Goal: Check status: Check status

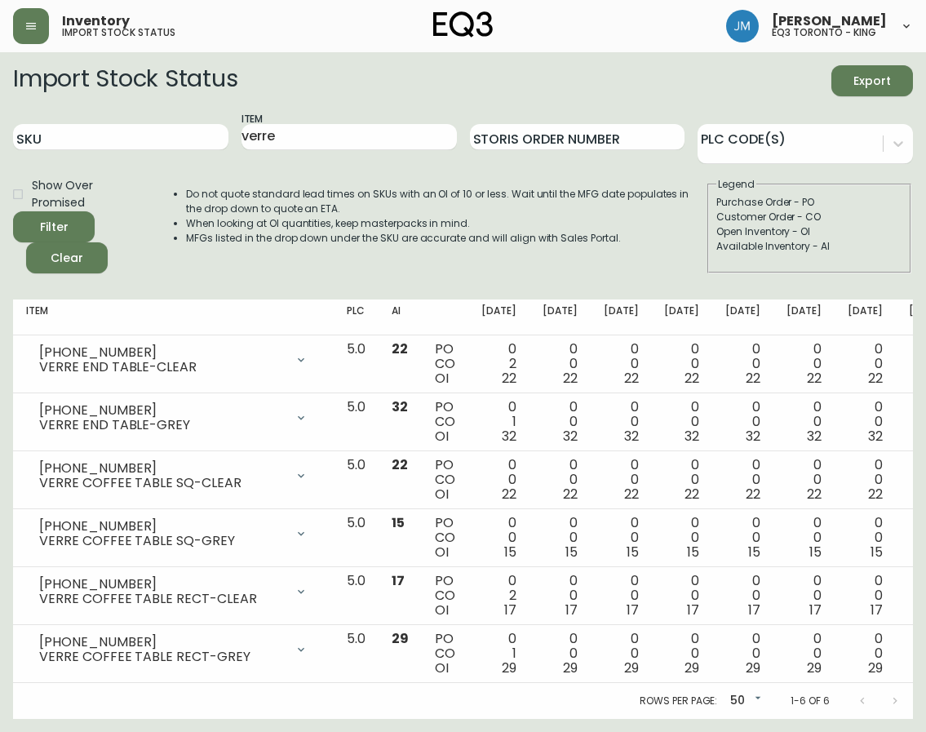
click at [117, 122] on div "SKU" at bounding box center [120, 137] width 215 height 53
click at [118, 126] on input "SKU" at bounding box center [120, 137] width 215 height 26
paste input "[PHONE_NUMBER]"
type input "[PHONE_NUMBER]"
drag, startPoint x: 362, startPoint y: 130, endPoint x: 322, endPoint y: 140, distance: 41.4
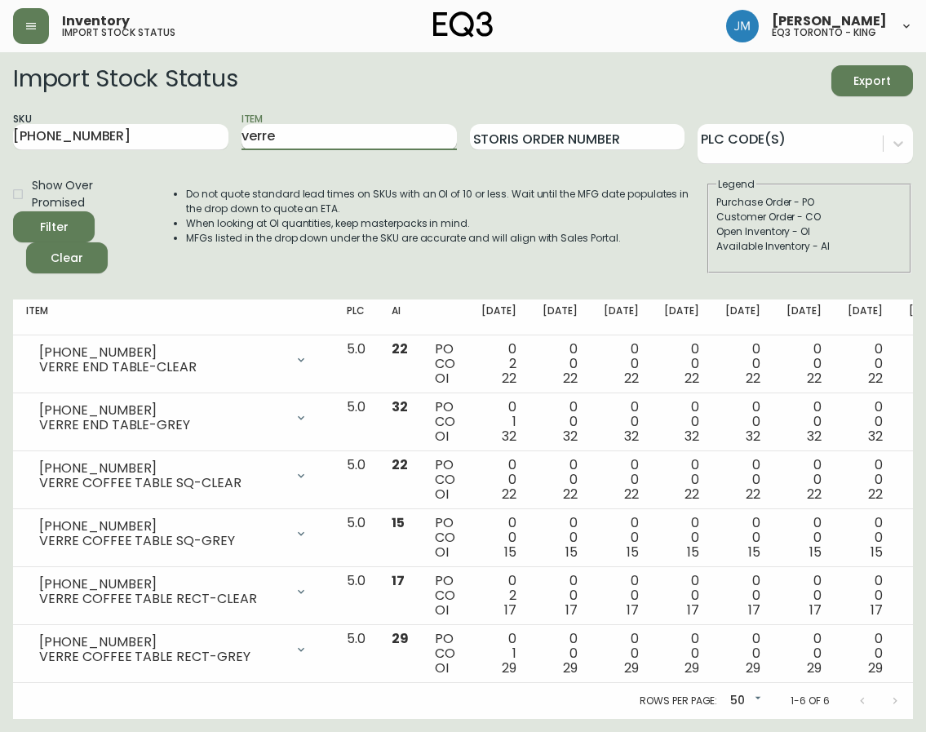
click at [322, 142] on input "verre" at bounding box center [349, 137] width 215 height 26
drag, startPoint x: 317, startPoint y: 139, endPoint x: 207, endPoint y: 130, distance: 109.7
click at [207, 130] on div "SKU [PHONE_NUMBER] Item verre Storis Order Number PLC Code(s)" at bounding box center [463, 137] width 900 height 53
click at [13, 211] on button "Filter" at bounding box center [54, 226] width 82 height 31
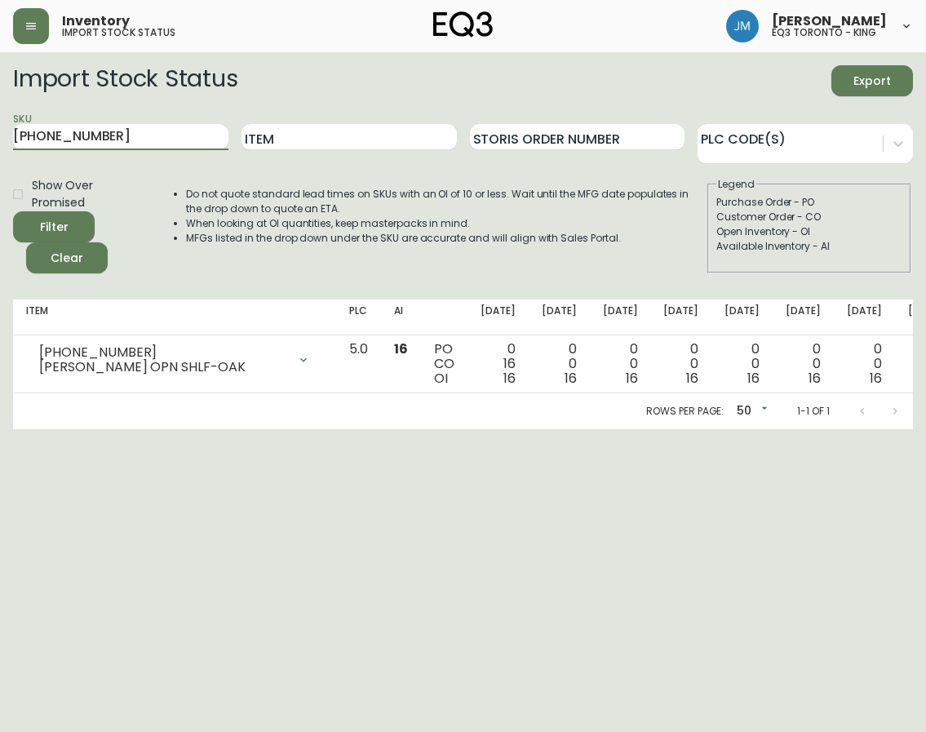
drag, startPoint x: 108, startPoint y: 134, endPoint x: 12, endPoint y: 113, distance: 97.6
click at [12, 116] on main "Import Stock Status Export SKU [PHONE_NUMBER] Item Storis Order Number PLC Code…" at bounding box center [463, 240] width 926 height 377
paste input "[PHONE_NUMBER]"
click at [13, 211] on button "Filter" at bounding box center [54, 226] width 82 height 31
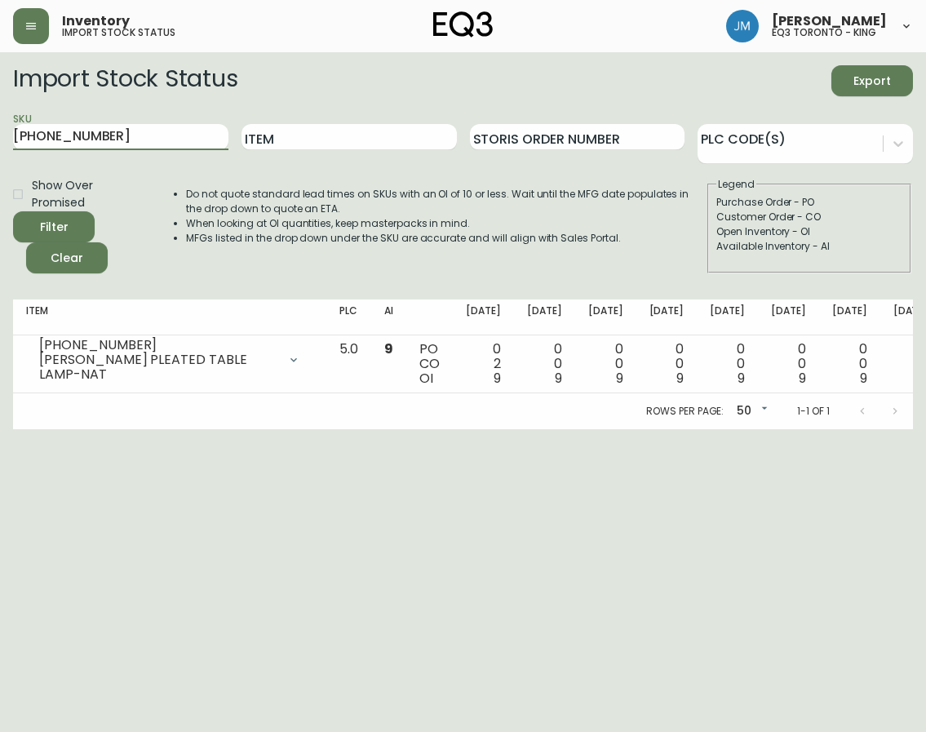
drag, startPoint x: 158, startPoint y: 136, endPoint x: 12, endPoint y: 125, distance: 146.5
click at [12, 125] on main "Import Stock Status Export SKU [PHONE_NUMBER] Item Storis Order Number PLC Code…" at bounding box center [463, 240] width 926 height 377
paste input "020-423-32-A"
click at [13, 211] on button "Filter" at bounding box center [54, 226] width 82 height 31
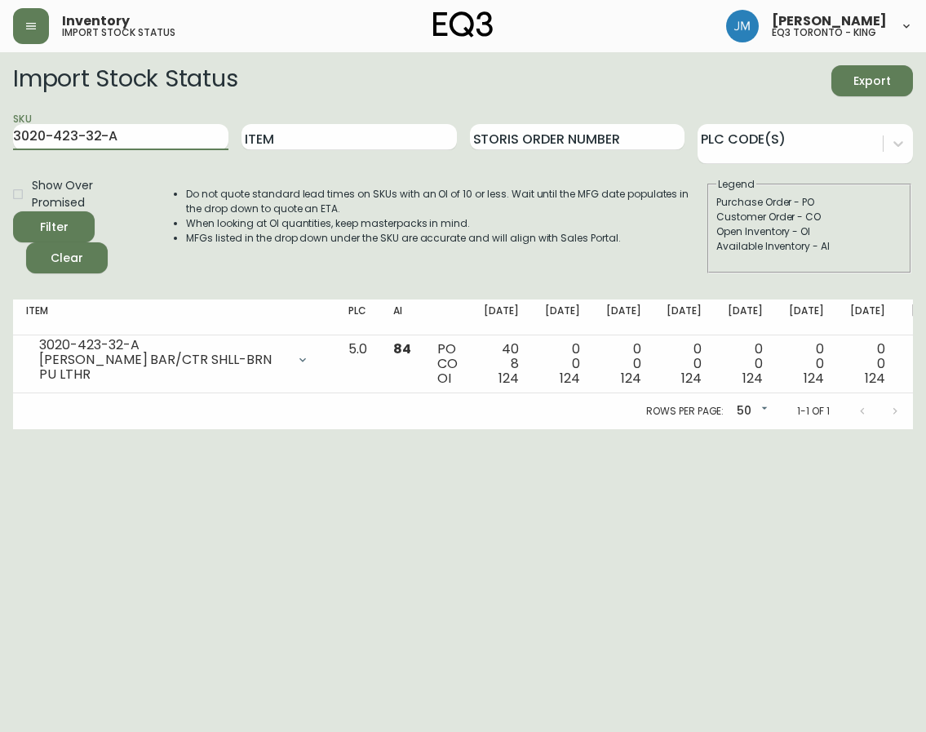
drag, startPoint x: 131, startPoint y: 141, endPoint x: 12, endPoint y: 119, distance: 121.2
click at [12, 119] on main "Import Stock Status Export SKU 3020-423-32-A Item Storis Order Number PLC Code(…" at bounding box center [463, 240] width 926 height 377
paste input "4-B"
click at [13, 211] on button "Filter" at bounding box center [54, 226] width 82 height 31
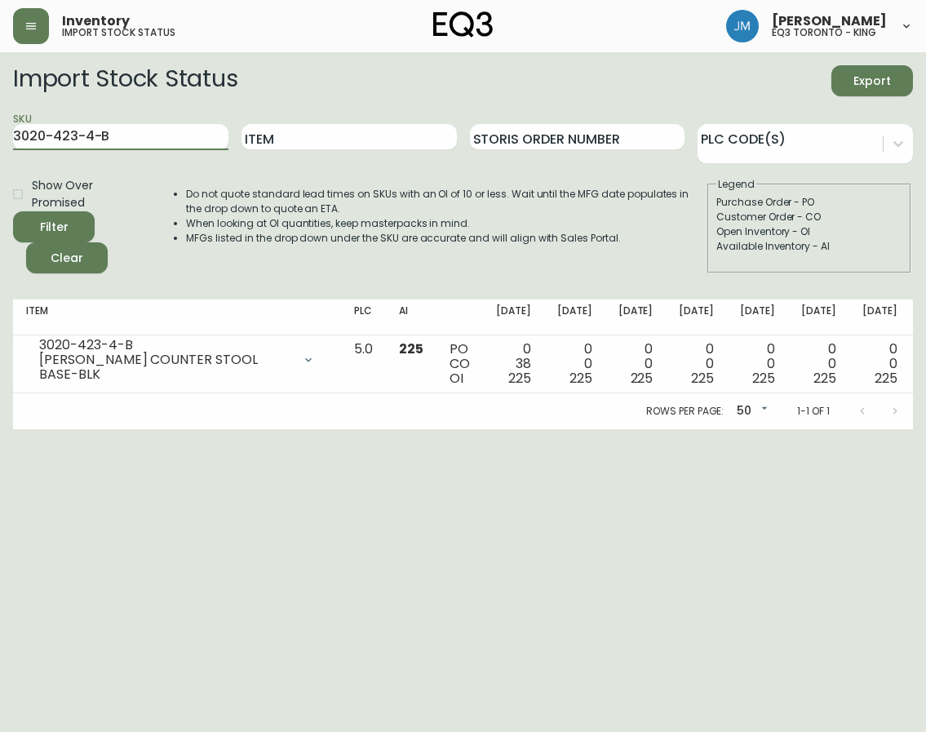
drag, startPoint x: 112, startPoint y: 137, endPoint x: 12, endPoint y: 129, distance: 99.9
click at [12, 129] on main "Import Stock Status Export SKU 3020-423-4-B Item Storis Order Number PLC Code(s…" at bounding box center [463, 240] width 926 height 377
paste input "750-16-A"
click at [13, 211] on button "Filter" at bounding box center [54, 226] width 82 height 31
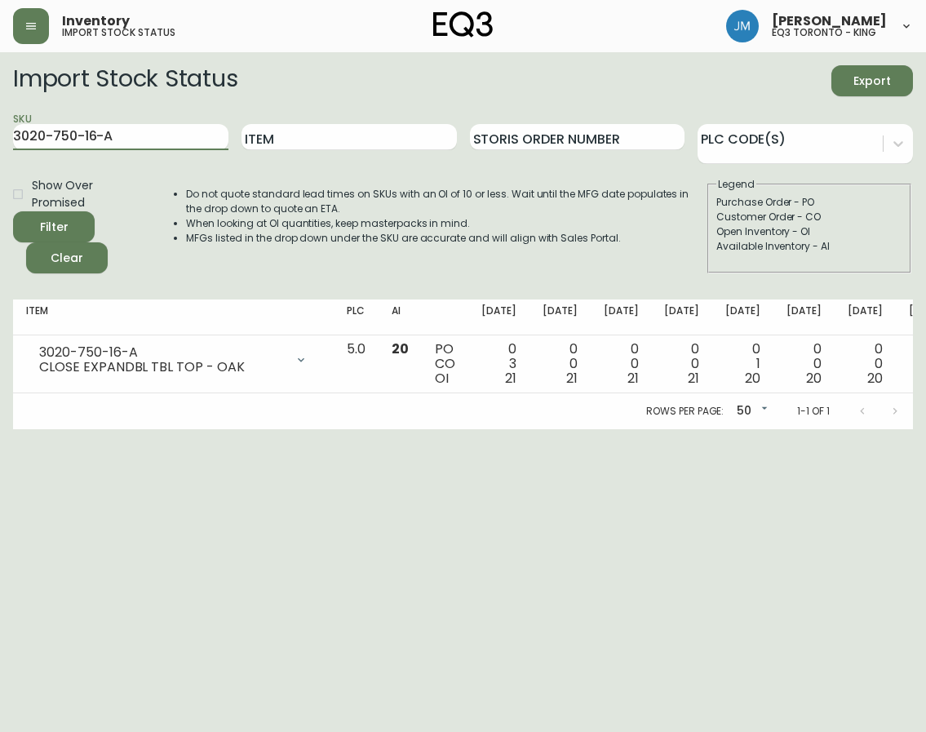
drag, startPoint x: 143, startPoint y: 145, endPoint x: 13, endPoint y: 114, distance: 133.4
click at [12, 124] on main "Import Stock Status Export SKU 3020-750-16-A Item Storis Order Number PLC Code(…" at bounding box center [463, 240] width 926 height 377
paste input "B"
click at [13, 211] on button "Filter" at bounding box center [54, 226] width 82 height 31
drag, startPoint x: 162, startPoint y: 139, endPoint x: 12, endPoint y: 138, distance: 150.2
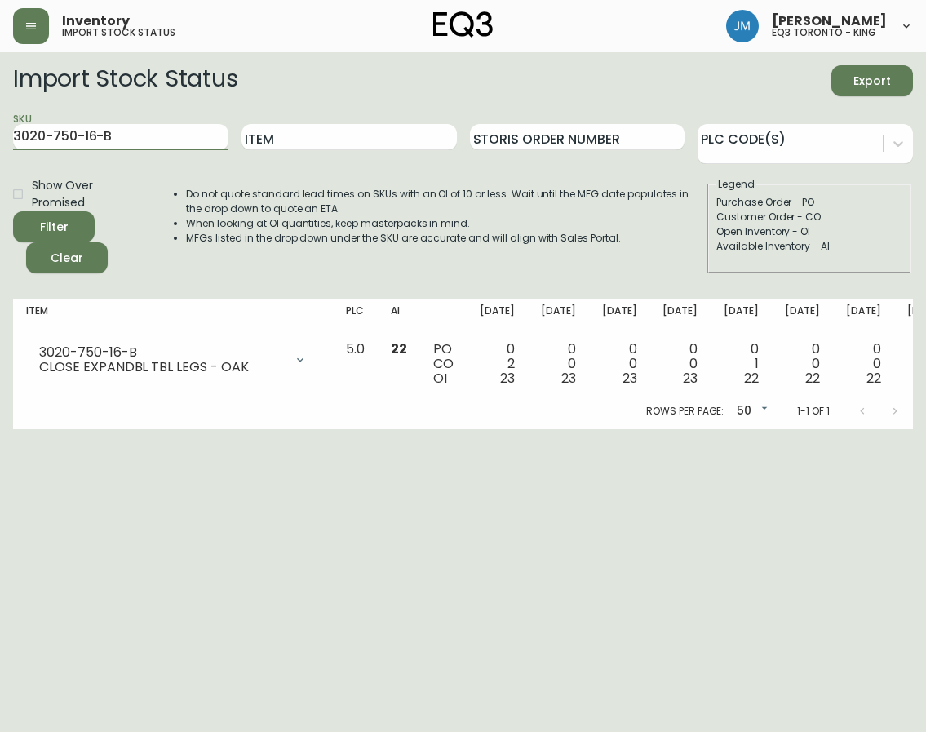
click at [12, 138] on main "Import Stock Status Export SKU 3020-750-16-B Item Storis Order Number PLC Code(…" at bounding box center [463, 240] width 926 height 377
paste input "50-453-1"
click at [13, 211] on button "Filter" at bounding box center [54, 226] width 82 height 31
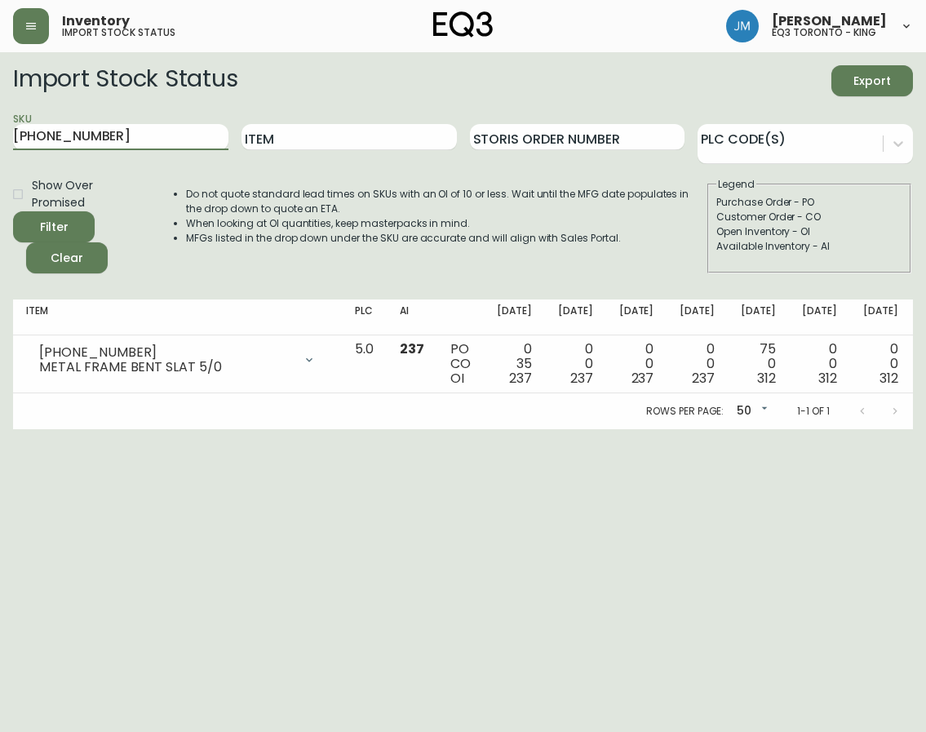
drag, startPoint x: 50, startPoint y: 131, endPoint x: 12, endPoint y: 120, distance: 39.2
click at [12, 126] on main "Import Stock Status Export SKU [PHONE_NUMBER] Item Storis Order Number PLC Code…" at bounding box center [463, 240] width 926 height 377
paste input "180-432-1-B"
click at [13, 211] on button "Filter" at bounding box center [54, 226] width 82 height 31
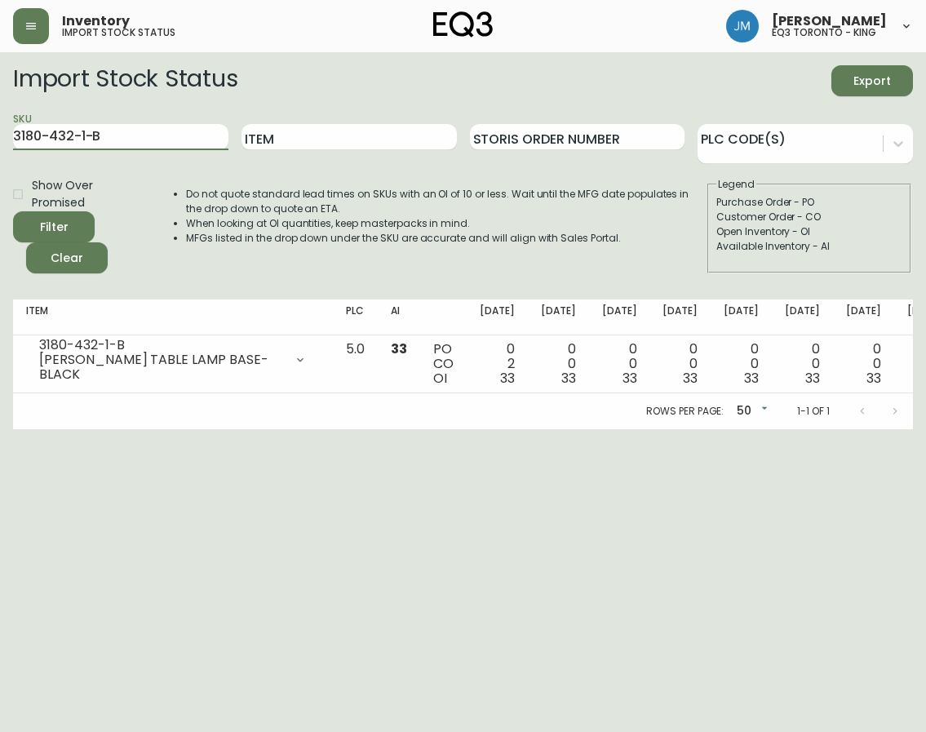
drag, startPoint x: 90, startPoint y: 137, endPoint x: 12, endPoint y: 133, distance: 77.6
click at [12, 133] on main "Import Stock Status Export SKU 3180-432-1-B Item Storis Order Number PLC Code(s…" at bounding box center [463, 240] width 926 height 377
paste input "A"
click at [13, 211] on button "Filter" at bounding box center [54, 226] width 82 height 31
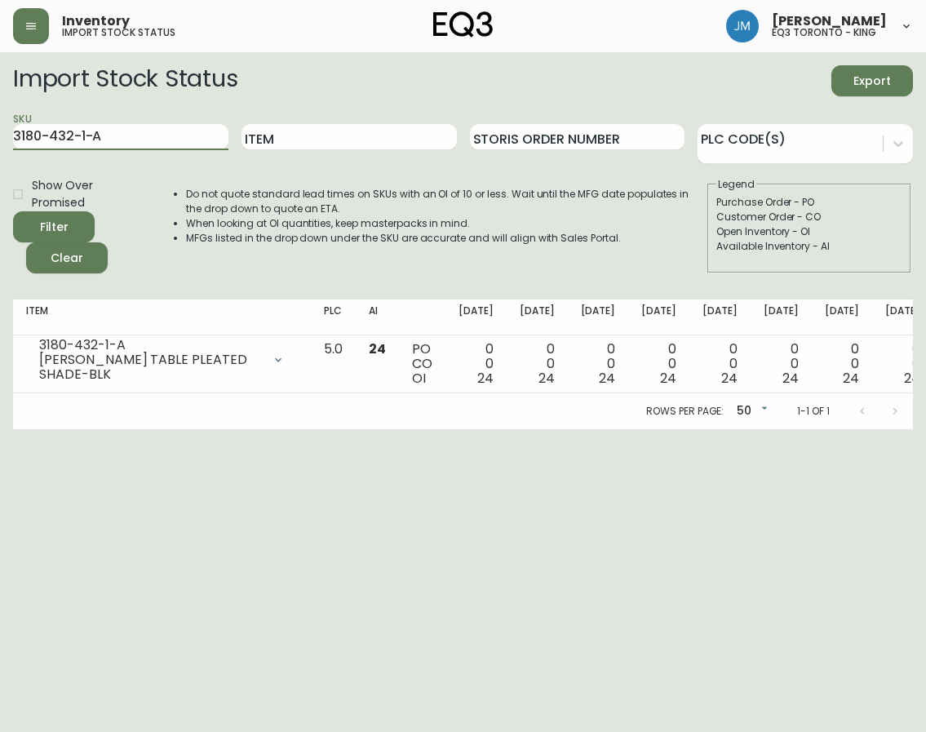
drag, startPoint x: 76, startPoint y: 132, endPoint x: 12, endPoint y: 122, distance: 64.5
click at [12, 126] on main "Import Stock Status Export SKU 3180-432-1-A Item Storis Order Number PLC Code(s…" at bounding box center [463, 240] width 926 height 377
paste input "254-8"
click at [13, 211] on button "Filter" at bounding box center [54, 226] width 82 height 31
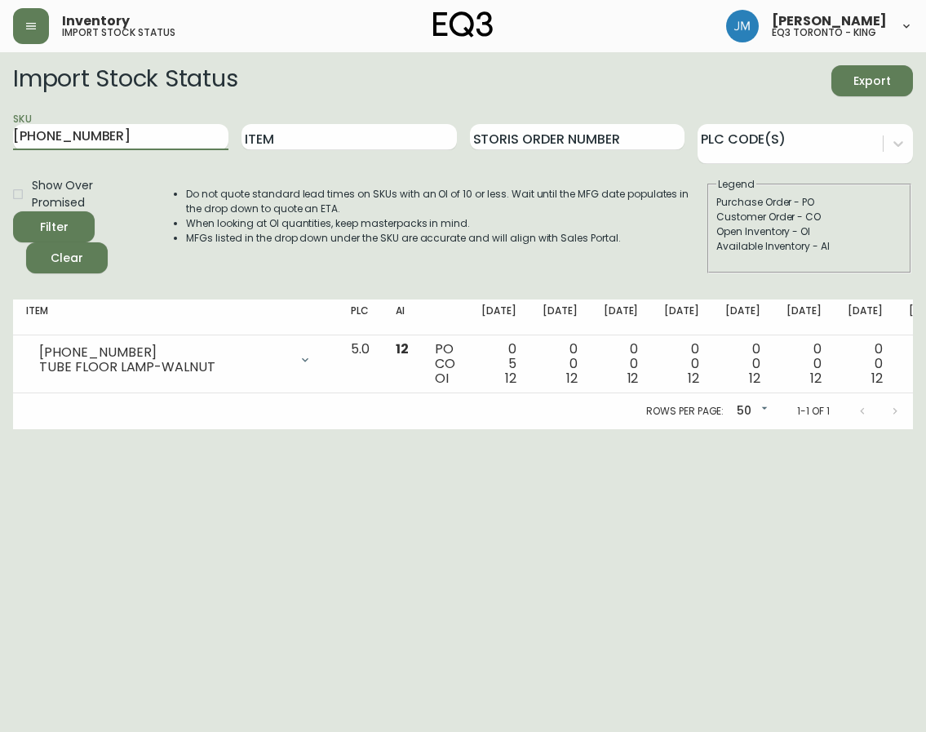
drag, startPoint x: 157, startPoint y: 138, endPoint x: 12, endPoint y: 134, distance: 145.3
click at [12, 134] on main "Import Stock Status Export SKU [PHONE_NUMBER] Item Storis Order Number PLC Code…" at bounding box center [463, 240] width 926 height 377
paste input "435-0"
click at [13, 211] on button "Filter" at bounding box center [54, 226] width 82 height 31
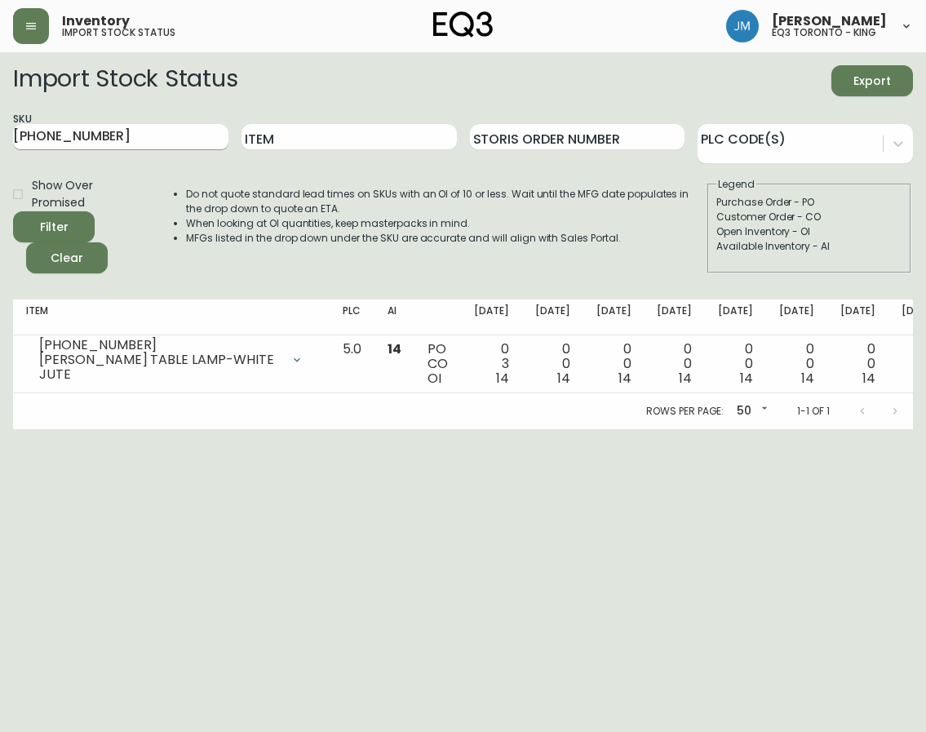
drag, startPoint x: 142, startPoint y: 151, endPoint x: 131, endPoint y: 144, distance: 12.5
click at [131, 145] on div "SKU [PHONE_NUMBER]" at bounding box center [120, 137] width 215 height 53
drag, startPoint x: 133, startPoint y: 141, endPoint x: 12, endPoint y: 115, distance: 123.6
click at [12, 115] on main "Import Stock Status Export SKU [PHONE_NUMBER] Item Storis Order Number PLC Code…" at bounding box center [463, 240] width 926 height 377
paste input "[PHONE_NUMBER]"
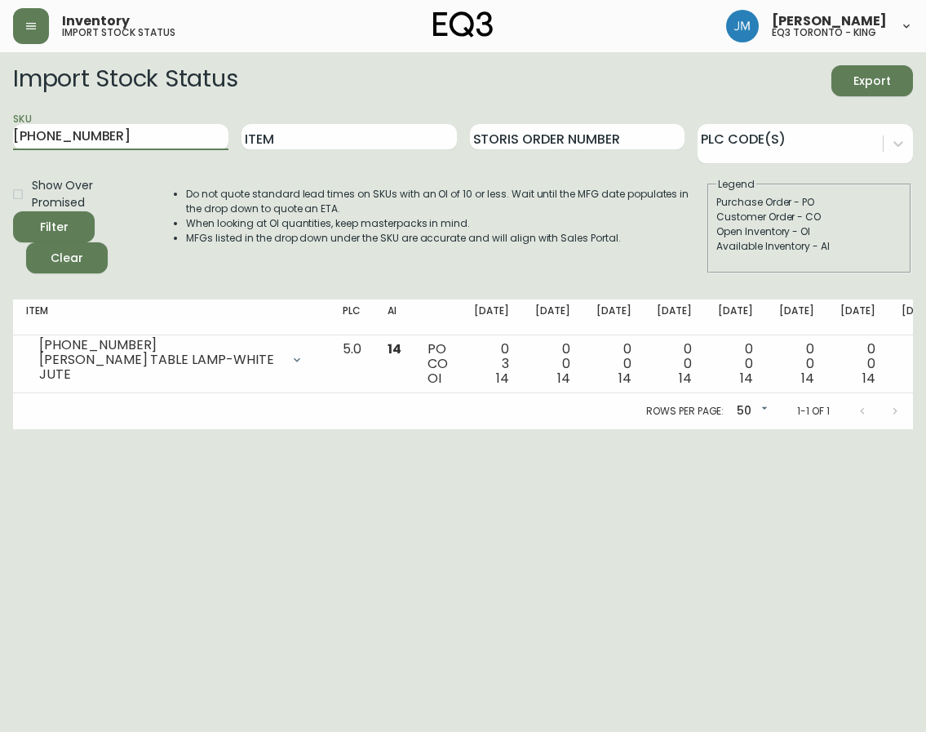
click at [13, 211] on button "Filter" at bounding box center [54, 226] width 82 height 31
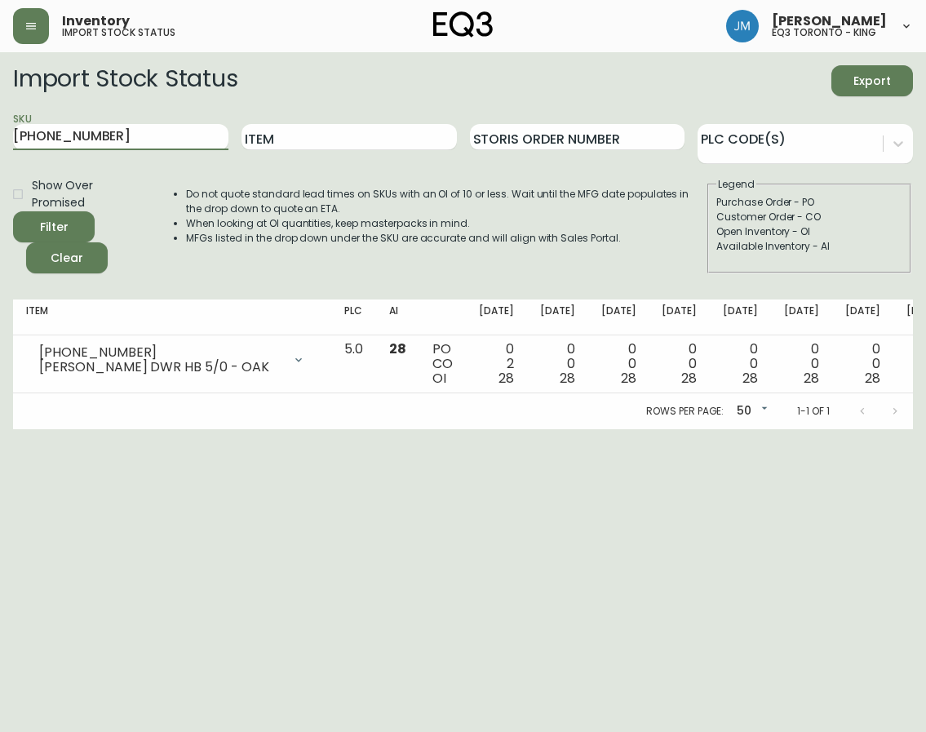
drag, startPoint x: 119, startPoint y: 140, endPoint x: 12, endPoint y: 138, distance: 106.9
click at [12, 138] on main "Import Stock Status Export SKU [PHONE_NUMBER] Item Storis Order Number PLC Code…" at bounding box center [463, 240] width 926 height 377
paste input "12"
click at [13, 211] on button "Filter" at bounding box center [54, 226] width 82 height 31
drag, startPoint x: 109, startPoint y: 133, endPoint x: 12, endPoint y: 111, distance: 99.6
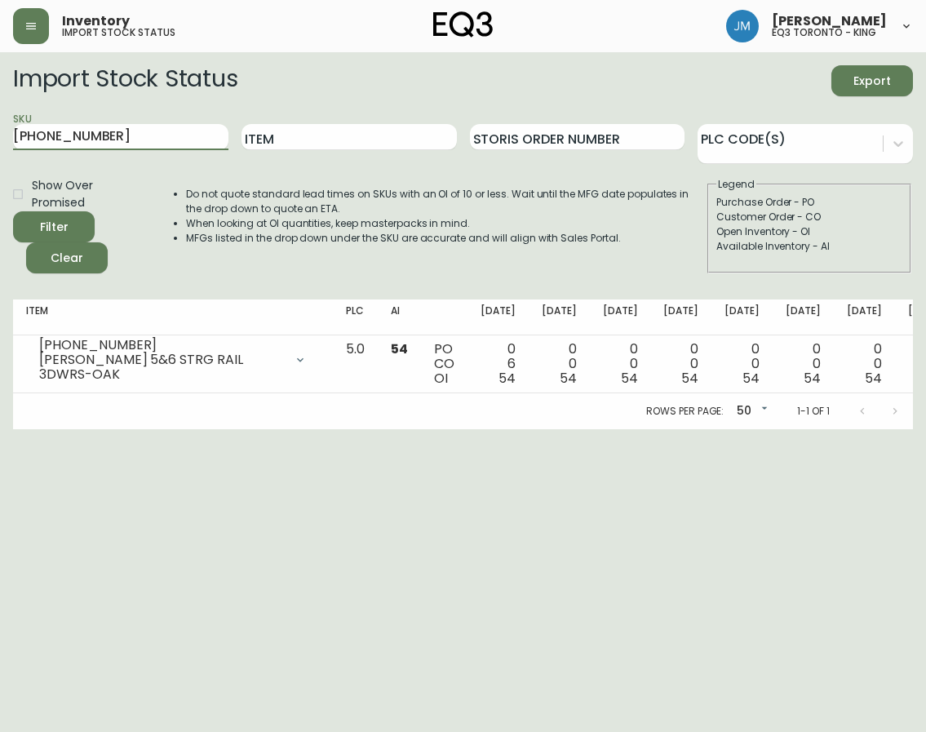
click at [12, 111] on main "Import Stock Status Export SKU [PHONE_NUMBER] Item Storis Order Number PLC Code…" at bounding box center [463, 240] width 926 height 377
paste input "9"
click at [13, 211] on button "Filter" at bounding box center [54, 226] width 82 height 31
drag, startPoint x: 122, startPoint y: 135, endPoint x: 12, endPoint y: 124, distance: 110.8
click at [12, 124] on main "Import Stock Status Export SKU [PHONE_NUMBER] Item Storis Order Number PLC Code…" at bounding box center [463, 240] width 926 height 377
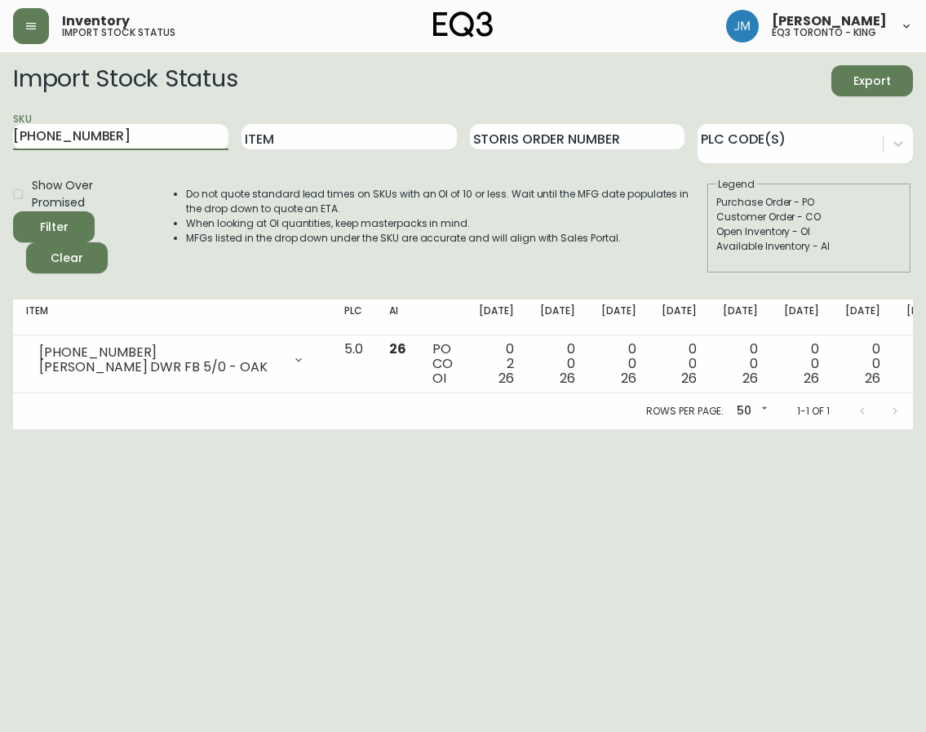
paste input "45"
click at [13, 211] on button "Filter" at bounding box center [54, 226] width 82 height 31
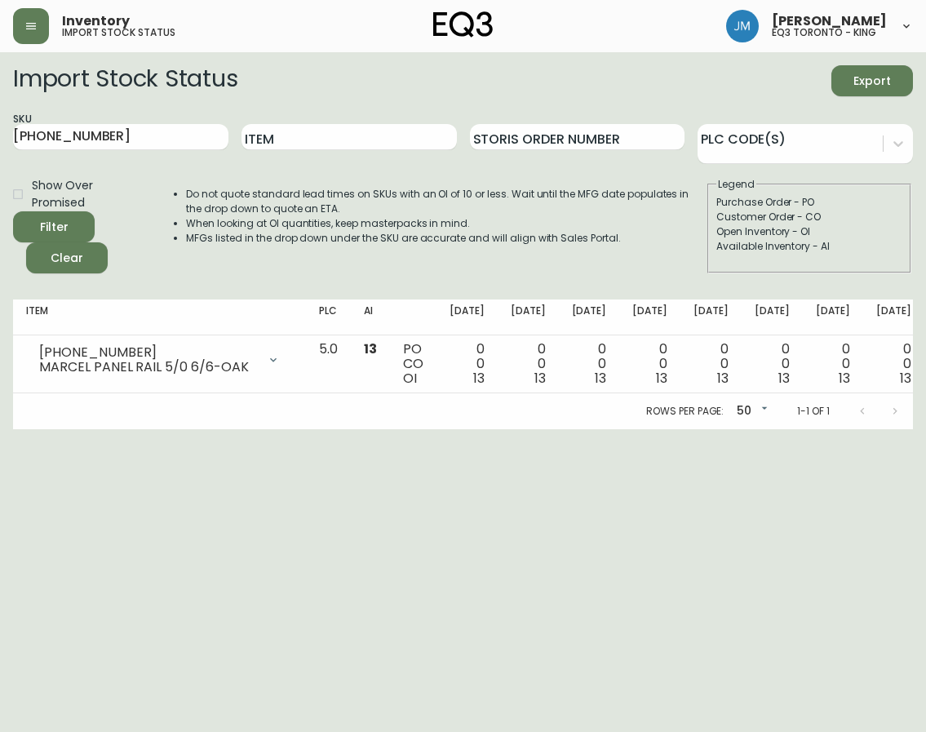
drag, startPoint x: 151, startPoint y: 150, endPoint x: 61, endPoint y: 118, distance: 95.2
click at [16, 137] on div "SKU [PHONE_NUMBER]" at bounding box center [120, 137] width 215 height 53
click at [13, 211] on button "Filter" at bounding box center [54, 226] width 82 height 31
click at [139, 127] on input "[PHONE_NUMBER]" at bounding box center [120, 137] width 215 height 26
drag, startPoint x: 139, startPoint y: 127, endPoint x: 12, endPoint y: 120, distance: 126.7
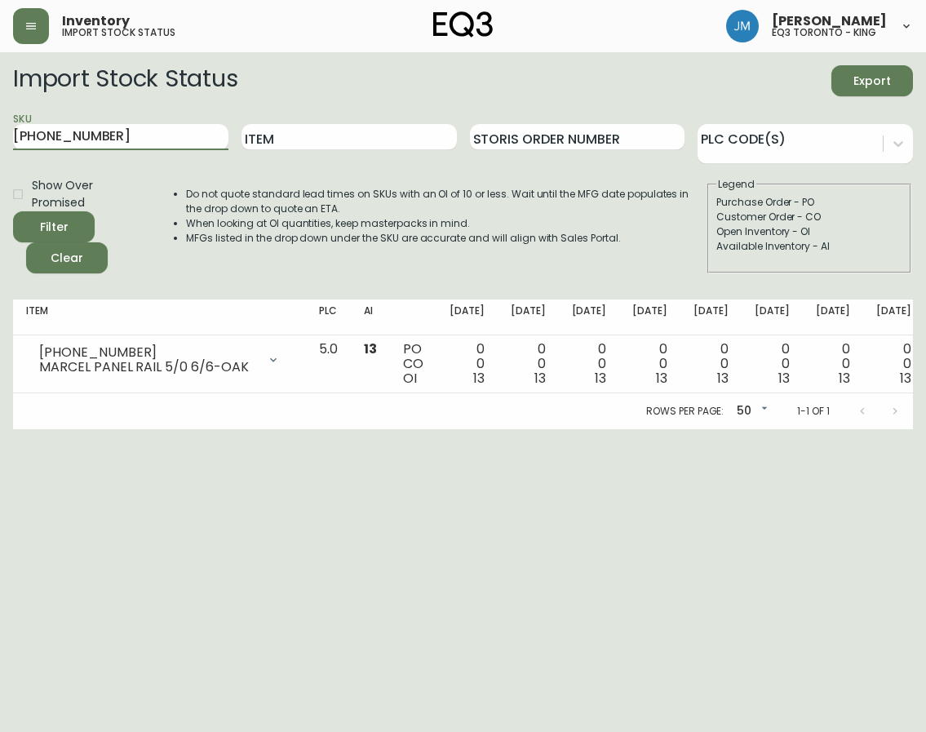
click at [12, 120] on main "Import Stock Status Export SKU [PHONE_NUMBER] Item Storis Order Number PLC Code…" at bounding box center [463, 240] width 926 height 377
paste input "3020-411-32-A"
click at [13, 211] on button "Filter" at bounding box center [54, 226] width 82 height 31
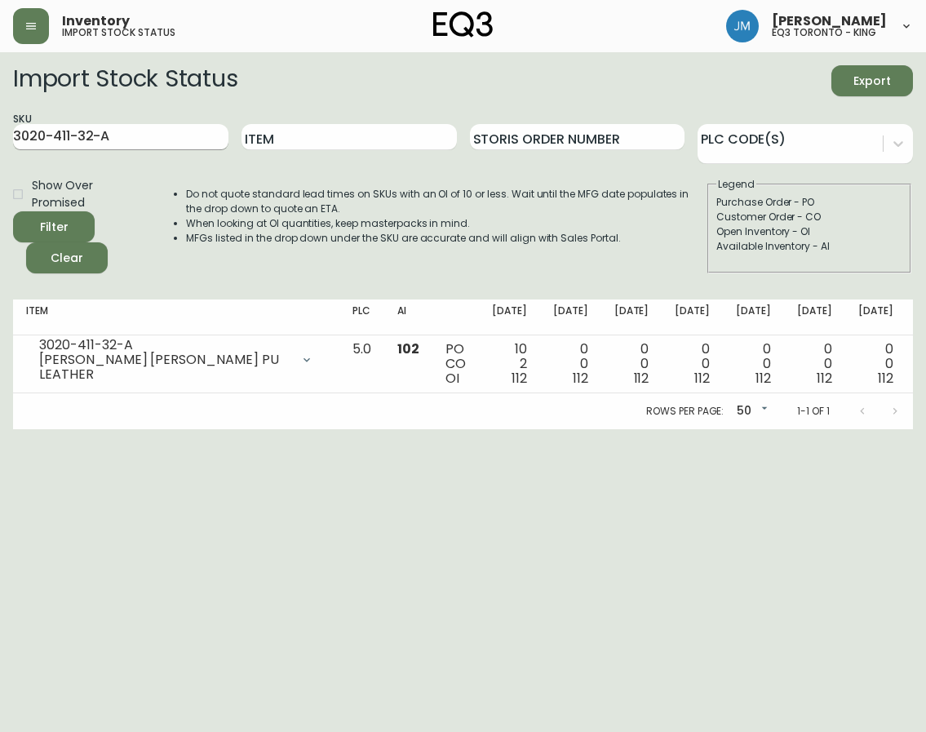
click at [131, 133] on input "3020-411-32-A" at bounding box center [120, 137] width 215 height 26
drag, startPoint x: 131, startPoint y: 133, endPoint x: 12, endPoint y: 111, distance: 121.2
click at [12, 111] on main "Import Stock Status Export SKU 3020-411-32-A Item Storis Order Number PLC Code(…" at bounding box center [463, 240] width 926 height 377
paste input "01-4-B"
type input "3020-401-4-B"
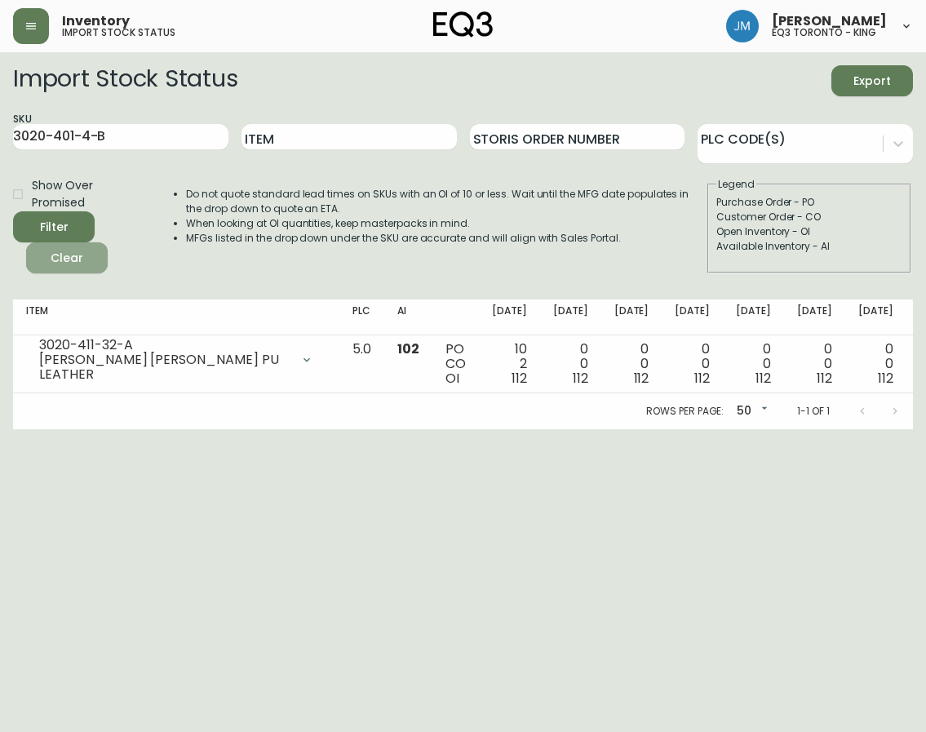
click at [42, 249] on span "Clear" at bounding box center [66, 258] width 55 height 20
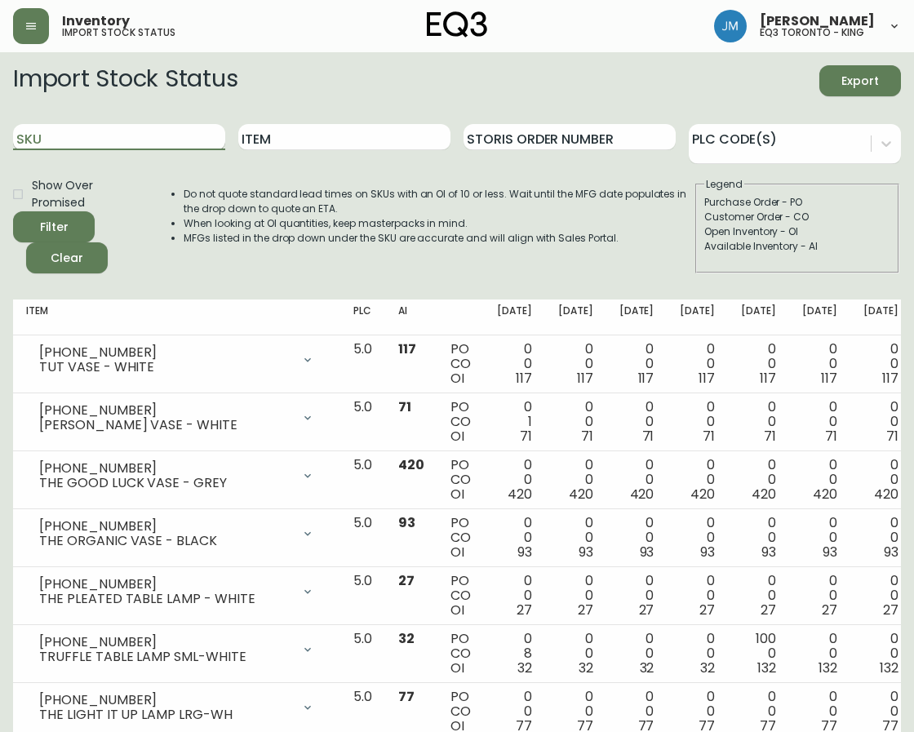
click at [90, 147] on input "SKU" at bounding box center [119, 137] width 212 height 26
paste input "3020-401-4-B"
type input "3020-401-4-B"
click at [13, 211] on button "Filter" at bounding box center [54, 226] width 82 height 31
